Goal: Task Accomplishment & Management: Manage account settings

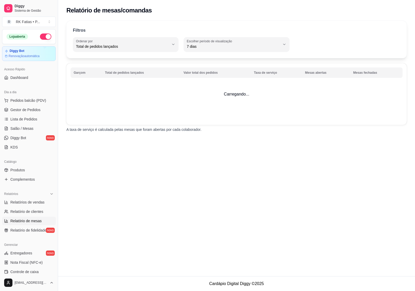
select select "TOTAL_OF_ORDERS"
select select "7"
click at [26, 203] on span "Relatórios de vendas" at bounding box center [27, 202] width 34 height 5
select select "ALL"
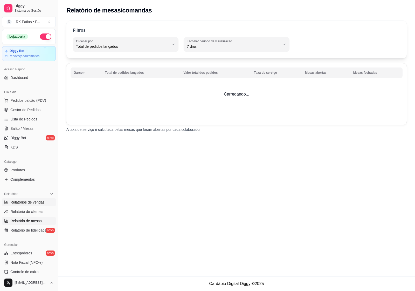
select select "0"
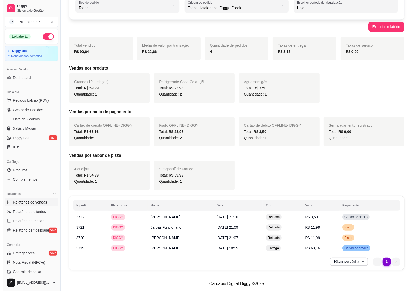
scroll to position [40, 0]
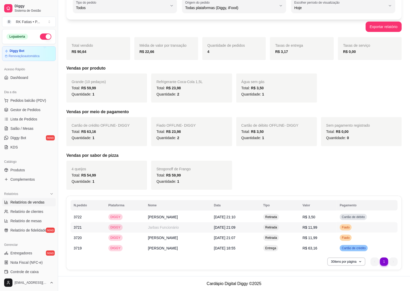
click at [236, 227] on span "[DATE] 21:09" at bounding box center [225, 227] width 22 height 4
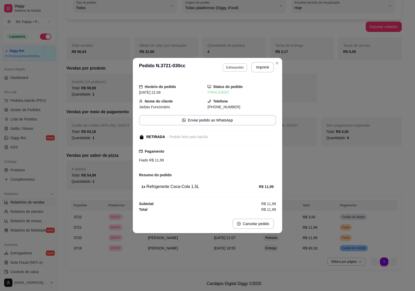
click at [241, 66] on button "Editar pedido" at bounding box center [235, 67] width 25 height 8
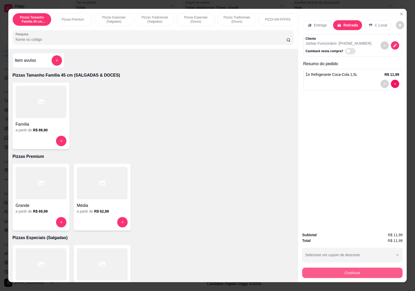
click at [348, 268] on button "Continuar" at bounding box center [352, 273] width 100 height 10
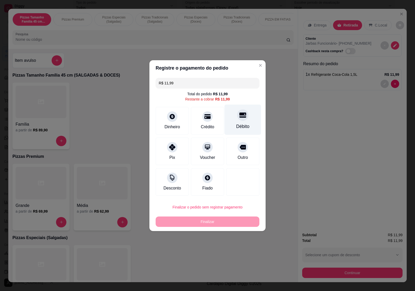
click at [248, 116] on div "Débito" at bounding box center [243, 119] width 37 height 30
type input "R$ 0,00"
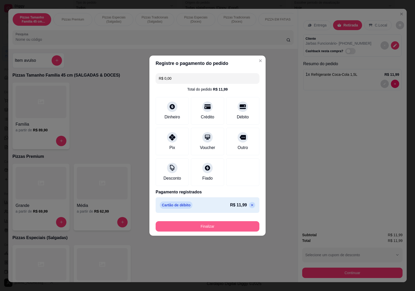
click at [205, 227] on button "Finalizar" at bounding box center [208, 226] width 104 height 10
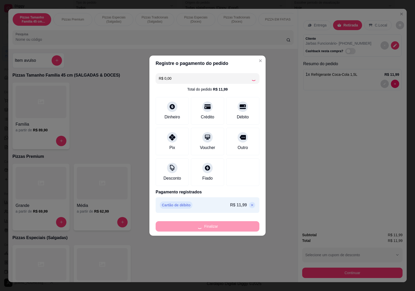
type input "0"
type input "-R$ 11,99"
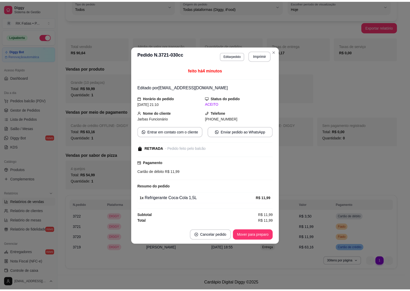
scroll to position [30, 0]
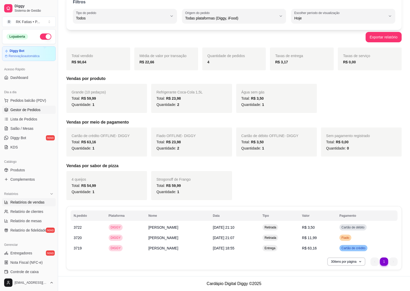
click at [11, 109] on span "Gestor de Pedidos" at bounding box center [25, 109] width 30 height 5
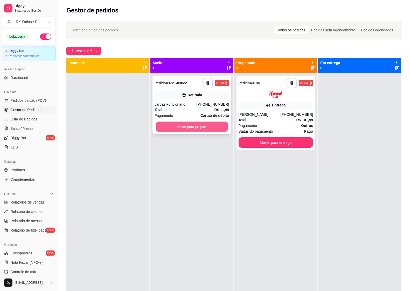
click at [200, 126] on button "Mover para preparo" at bounding box center [192, 127] width 72 height 10
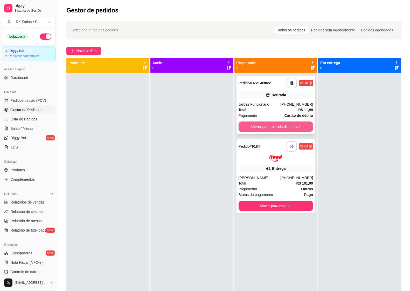
click at [267, 126] on button "Mover para retirada disponível" at bounding box center [276, 127] width 75 height 10
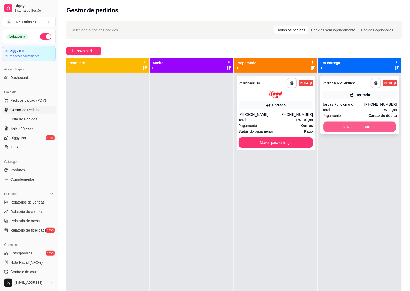
click at [375, 125] on button "Mover para finalizado" at bounding box center [360, 127] width 72 height 10
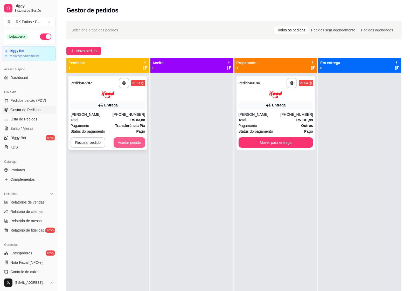
click at [129, 141] on button "Aceitar pedido" at bounding box center [130, 142] width 32 height 10
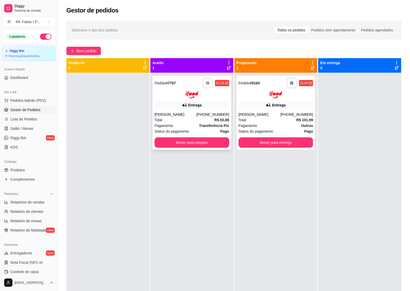
click at [208, 83] on icon "button" at bounding box center [208, 83] width 3 height 1
click at [260, 127] on div "Pagamento Outros" at bounding box center [276, 126] width 75 height 6
click at [258, 143] on button "Mover para entrega" at bounding box center [276, 142] width 75 height 10
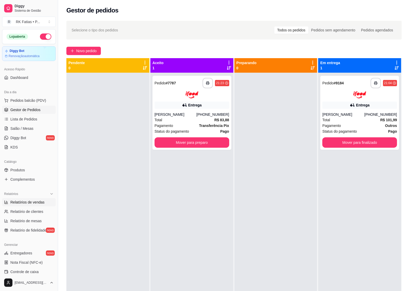
click at [24, 200] on span "Relatórios de vendas" at bounding box center [27, 202] width 34 height 5
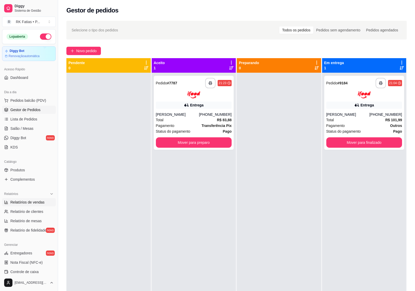
select select "ALL"
select select "0"
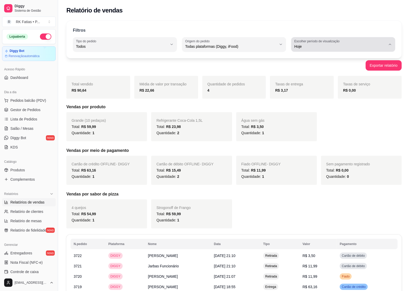
click at [362, 41] on div "Hoje" at bounding box center [341, 44] width 92 height 10
click at [318, 71] on li "Ontem" at bounding box center [344, 67] width 96 height 8
type input "1"
select select "1"
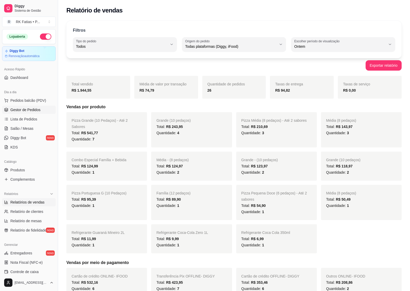
click at [17, 112] on span "Gestor de Pedidos" at bounding box center [25, 109] width 30 height 5
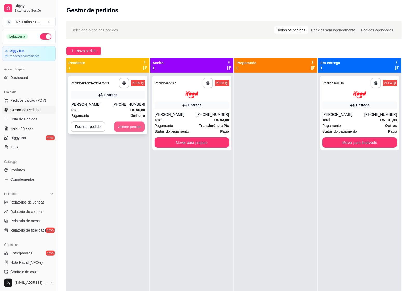
click at [134, 124] on button "Aceitar pedido" at bounding box center [129, 127] width 31 height 10
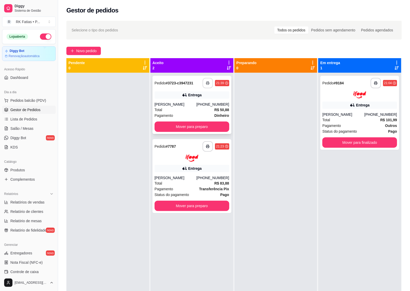
click at [207, 83] on icon "button" at bounding box center [208, 83] width 3 height 1
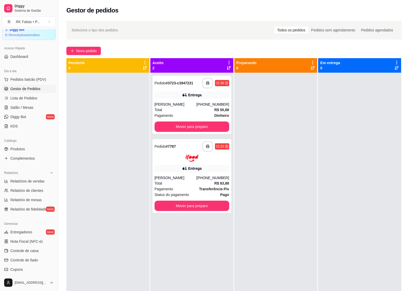
scroll to position [32, 0]
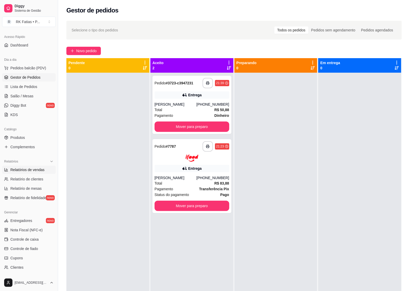
click at [31, 169] on span "Relatórios de vendas" at bounding box center [27, 169] width 34 height 5
select select "ALL"
select select "0"
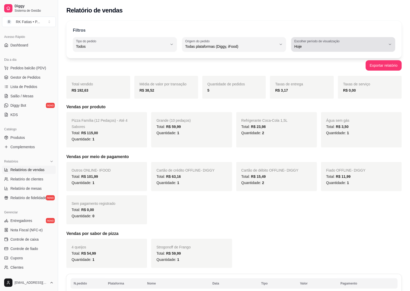
click at [336, 42] on label "Escolher período de visualização" at bounding box center [318, 41] width 47 height 4
click at [318, 65] on li "Ontem" at bounding box center [344, 67] width 96 height 8
type input "1"
select select "1"
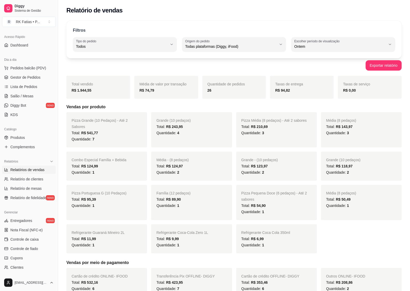
click at [134, 136] on div "Quantidade: 7" at bounding box center [107, 139] width 70 height 6
click at [357, 43] on div "Ontem" at bounding box center [341, 44] width 92 height 10
click at [319, 112] on span "Customizado" at bounding box center [341, 109] width 87 height 5
type input "-1"
select select "-1"
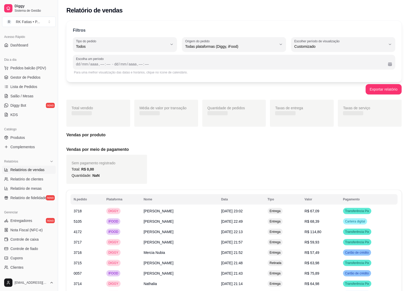
scroll to position [5, 0]
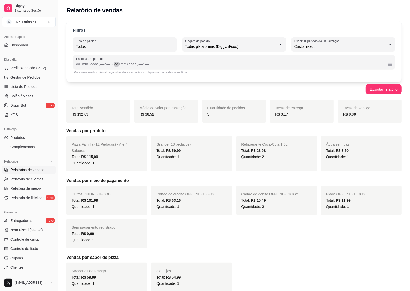
click at [361, 63] on div "dd / mm / aaaa , –– : ––" at bounding box center [250, 64] width 270 height 6
click at [77, 64] on div "dd" at bounding box center [78, 64] width 5 height 5
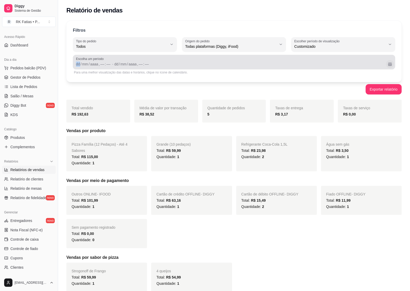
click at [389, 66] on button "Calendário" at bounding box center [390, 64] width 8 height 8
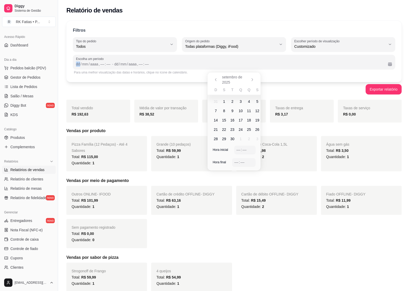
click at [215, 130] on span "21" at bounding box center [216, 129] width 4 height 5
click at [242, 148] on div "––" at bounding box center [244, 149] width 5 height 5
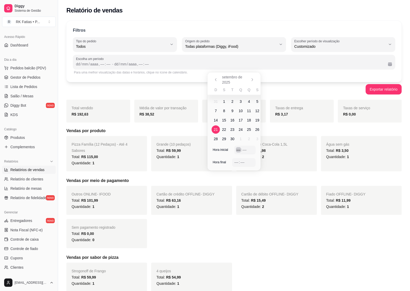
click at [238, 149] on div "––" at bounding box center [238, 149] width 5 height 5
click at [217, 130] on span "21" at bounding box center [216, 129] width 4 height 5
click at [118, 66] on div "dd" at bounding box center [116, 64] width 5 height 5
click at [388, 65] on button "Calendário" at bounding box center [390, 64] width 8 height 8
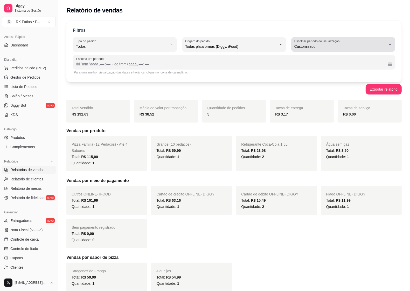
click at [389, 42] on button "Escolher período de visualização Customizado" at bounding box center [344, 44] width 104 height 15
click at [364, 112] on span "Customizado" at bounding box center [341, 109] width 87 height 5
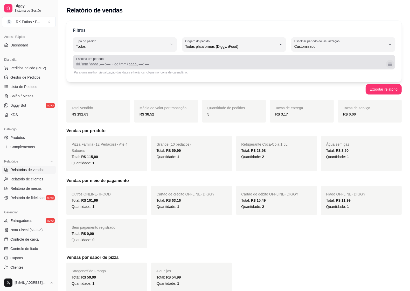
click at [390, 62] on button "Calendário" at bounding box center [390, 64] width 8 height 8
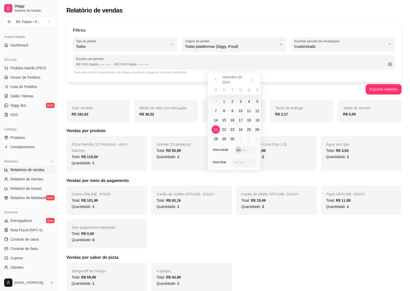
click at [238, 151] on div "––" at bounding box center [238, 149] width 5 height 5
click at [237, 165] on div "–– : ––" at bounding box center [244, 162] width 19 height 6
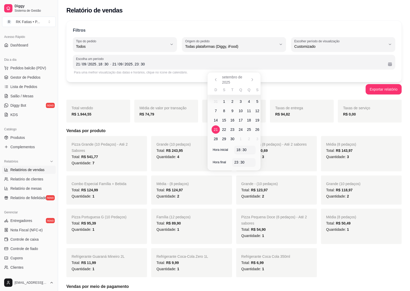
click at [298, 91] on div "Exportar relatório" at bounding box center [234, 89] width 336 height 10
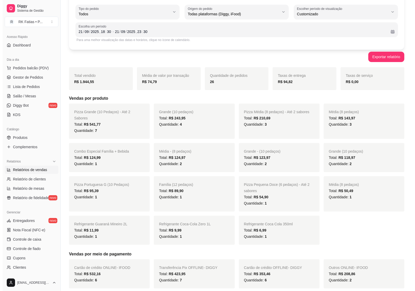
scroll to position [0, 0]
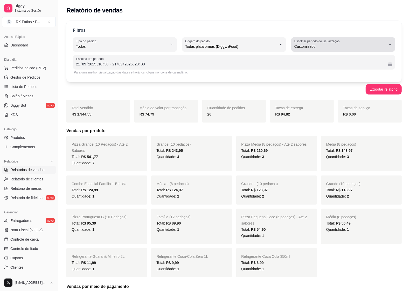
click at [352, 46] on span "Customizado" at bounding box center [341, 46] width 92 height 5
click at [329, 70] on span "Ontem" at bounding box center [341, 67] width 87 height 5
type input "1"
select select "1"
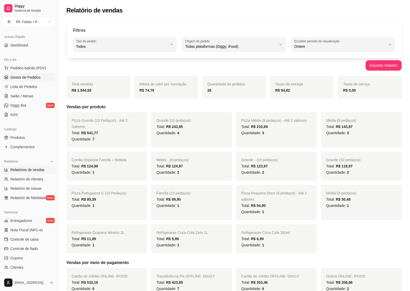
click at [15, 79] on span "Gestor de Pedidos" at bounding box center [25, 77] width 30 height 5
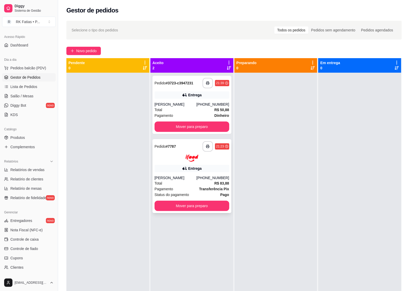
click at [189, 166] on div "Entrega" at bounding box center [195, 168] width 14 height 5
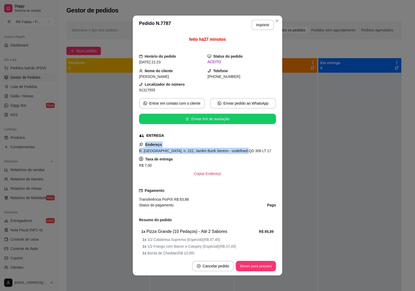
drag, startPoint x: 143, startPoint y: 146, endPoint x: 239, endPoint y: 151, distance: 96.5
click at [239, 151] on div "Endereço R. [GEOGRAPHIC_DATA], n. 222, Jardim Buriti Sereno - undefined QD 308 …" at bounding box center [207, 160] width 137 height 37
copy div "Endereço R. [GEOGRAPHIC_DATA], n. 222, Jardim Buriti Sereno - undefined QD 308 …"
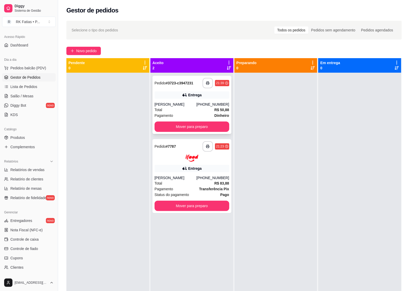
click at [197, 104] on div "[PERSON_NAME]" at bounding box center [176, 104] width 42 height 5
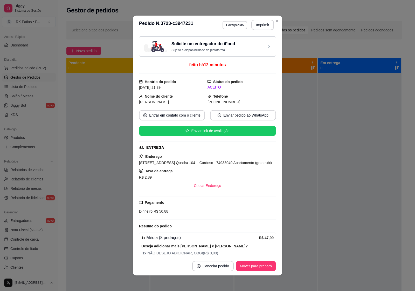
drag, startPoint x: 143, startPoint y: 158, endPoint x: 191, endPoint y: 171, distance: 50.0
click at [191, 171] on div "Endereço [STREET_ADDRESS] Quadra 104- , Cardoso - 74933040 Apartamento (gran ru…" at bounding box center [207, 171] width 137 height 37
copy div "Endereço [STREET_ADDRESS] Quadra 104- , Cardoso - 74933040 Apartamento (gran ru…"
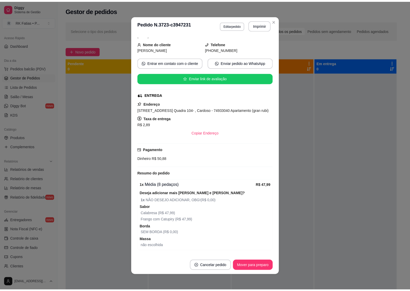
scroll to position [59, 0]
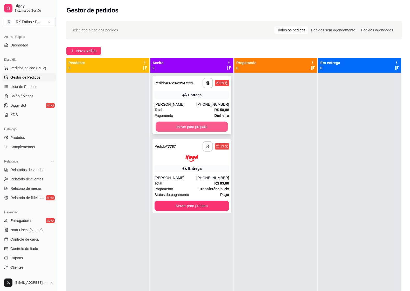
click at [208, 123] on button "Mover para preparo" at bounding box center [192, 127] width 72 height 10
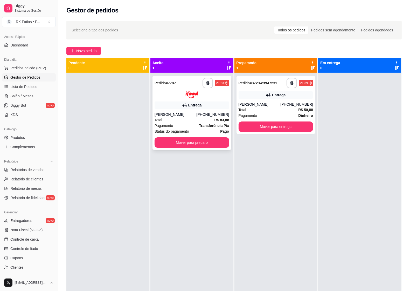
click at [202, 124] on strong "Transferência Pix" at bounding box center [214, 126] width 30 height 4
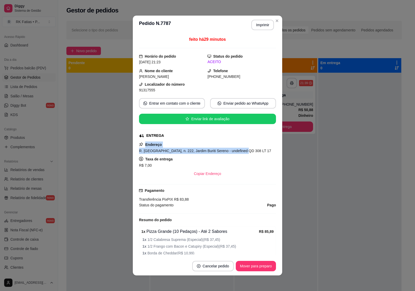
drag, startPoint x: 142, startPoint y: 146, endPoint x: 238, endPoint y: 149, distance: 95.6
click at [238, 149] on div "Endereço R. [GEOGRAPHIC_DATA], n. 222, Jardim Buriti Sereno - undefined QD 308 …" at bounding box center [207, 160] width 137 height 37
copy div "Endereço R. [GEOGRAPHIC_DATA], n. 222, Jardim Buriti Sereno - undefined QD 308 …"
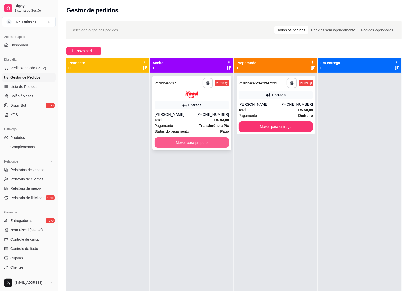
click at [167, 146] on button "Mover para preparo" at bounding box center [192, 142] width 75 height 10
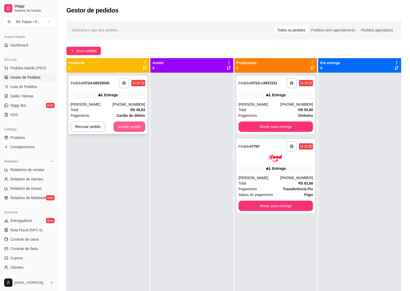
click at [130, 126] on button "Aceitar pedido" at bounding box center [130, 127] width 32 height 10
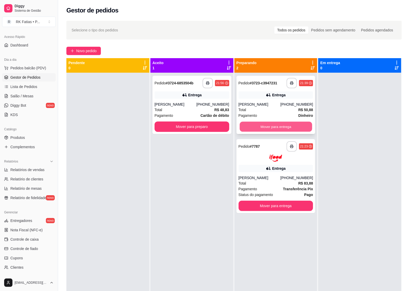
click at [294, 125] on button "Mover para entrega" at bounding box center [276, 127] width 72 height 10
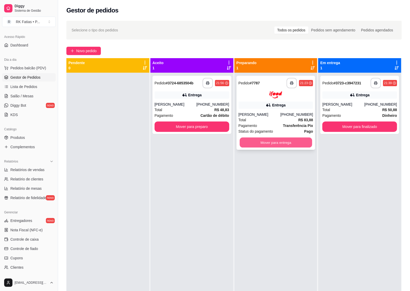
click at [293, 144] on button "Mover para entrega" at bounding box center [276, 142] width 72 height 10
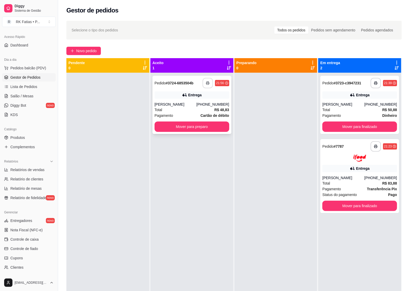
click at [208, 80] on button "button" at bounding box center [208, 83] width 10 height 10
click at [212, 108] on div "Total R$ 48,83" at bounding box center [192, 110] width 75 height 6
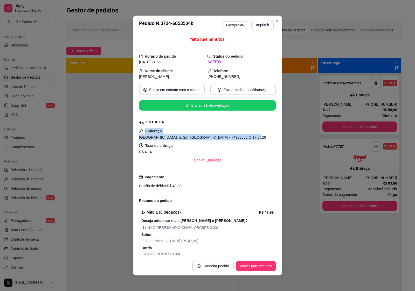
drag, startPoint x: 143, startPoint y: 131, endPoint x: 258, endPoint y: 137, distance: 115.7
click at [258, 137] on div "Endereço [STREET_ADDRESS] S/n, [GEOGRAPHIC_DATA] - 74933550 Q.17 LT.28 Taxa de …" at bounding box center [207, 146] width 137 height 37
copy div "Endereço [STREET_ADDRESS] S/n, [GEOGRAPHIC_DATA] - 74933550 Q.17 LT.28"
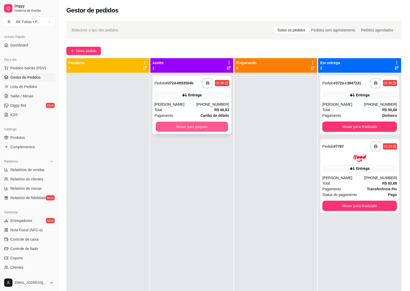
click at [173, 127] on button "Mover para preparo" at bounding box center [192, 127] width 72 height 10
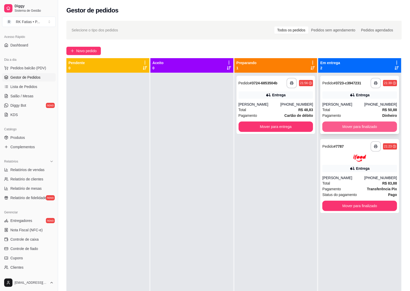
click at [382, 126] on button "Mover para finalizado" at bounding box center [360, 127] width 75 height 10
